Goal: Transaction & Acquisition: Purchase product/service

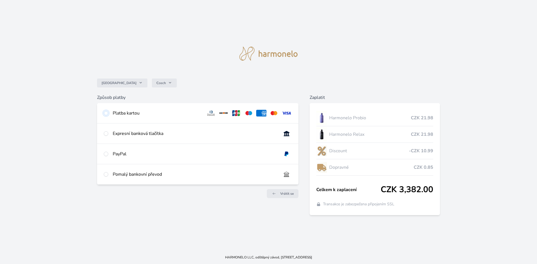
click at [105, 113] on input "radio" at bounding box center [106, 113] width 4 height 4
radio input "true"
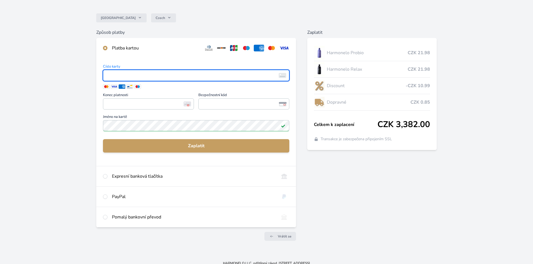
scroll to position [47, 0]
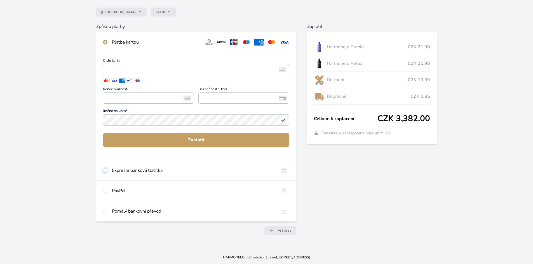
click at [104, 171] on input "radio" at bounding box center [105, 170] width 4 height 4
radio input "true"
radio input "false"
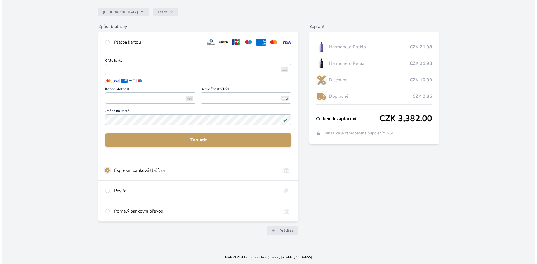
scroll to position [0, 0]
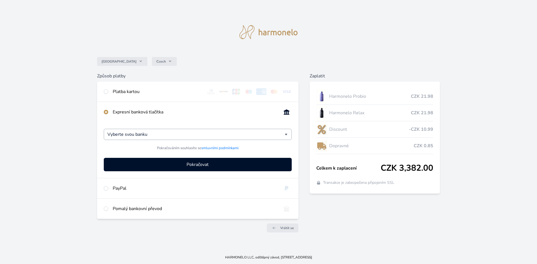
click at [289, 135] on div "Vyberte svou banku" at bounding box center [198, 134] width 188 height 11
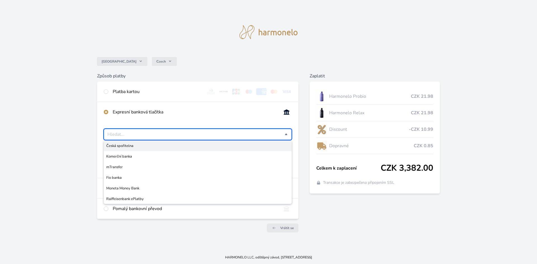
click at [290, 138] on div at bounding box center [198, 134] width 188 height 11
click at [105, 93] on input "radio" at bounding box center [106, 92] width 4 height 4
radio input "true"
radio input "false"
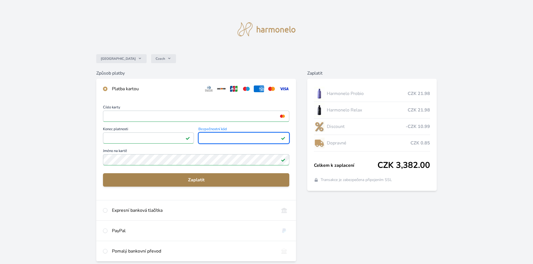
click at [237, 182] on span "Zaplatit" at bounding box center [195, 180] width 177 height 7
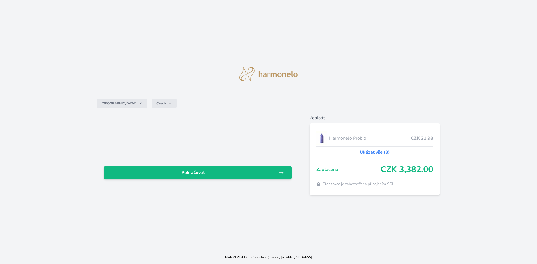
click at [376, 154] on link "Ukázat vše (3)" at bounding box center [375, 152] width 30 height 7
